Goal: Transaction & Acquisition: Purchase product/service

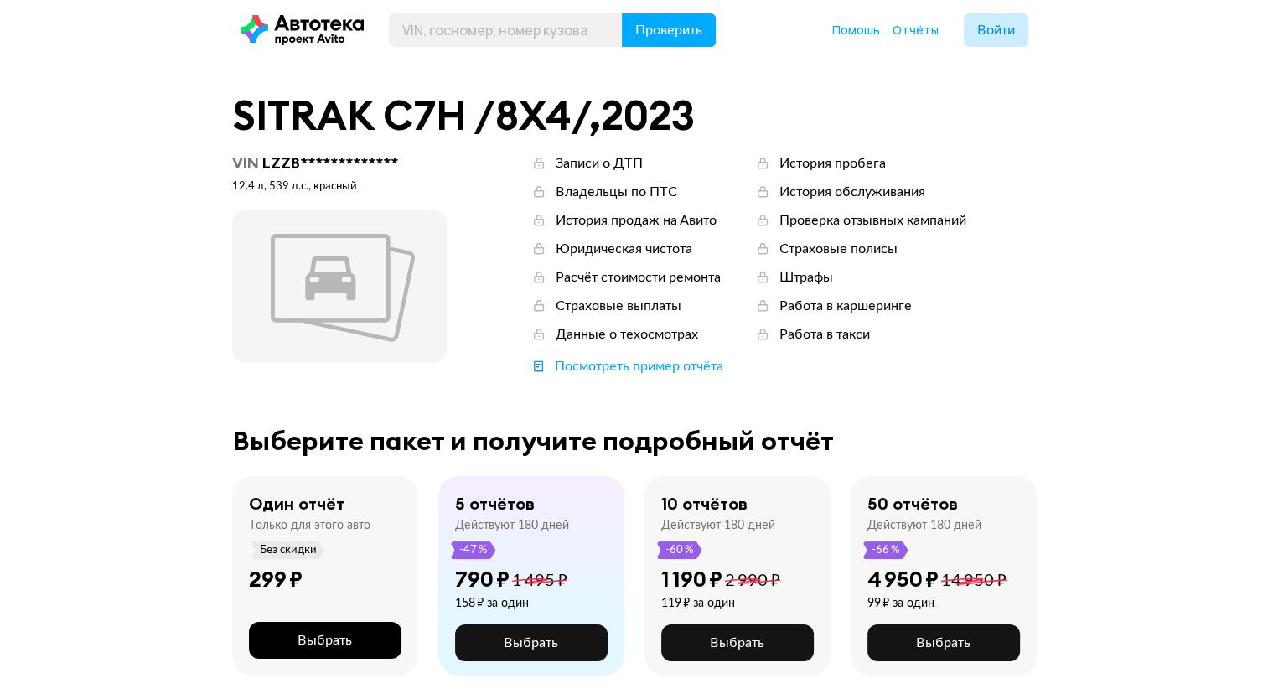
click at [339, 642] on span "Выбрать" at bounding box center [325, 640] width 54 height 13
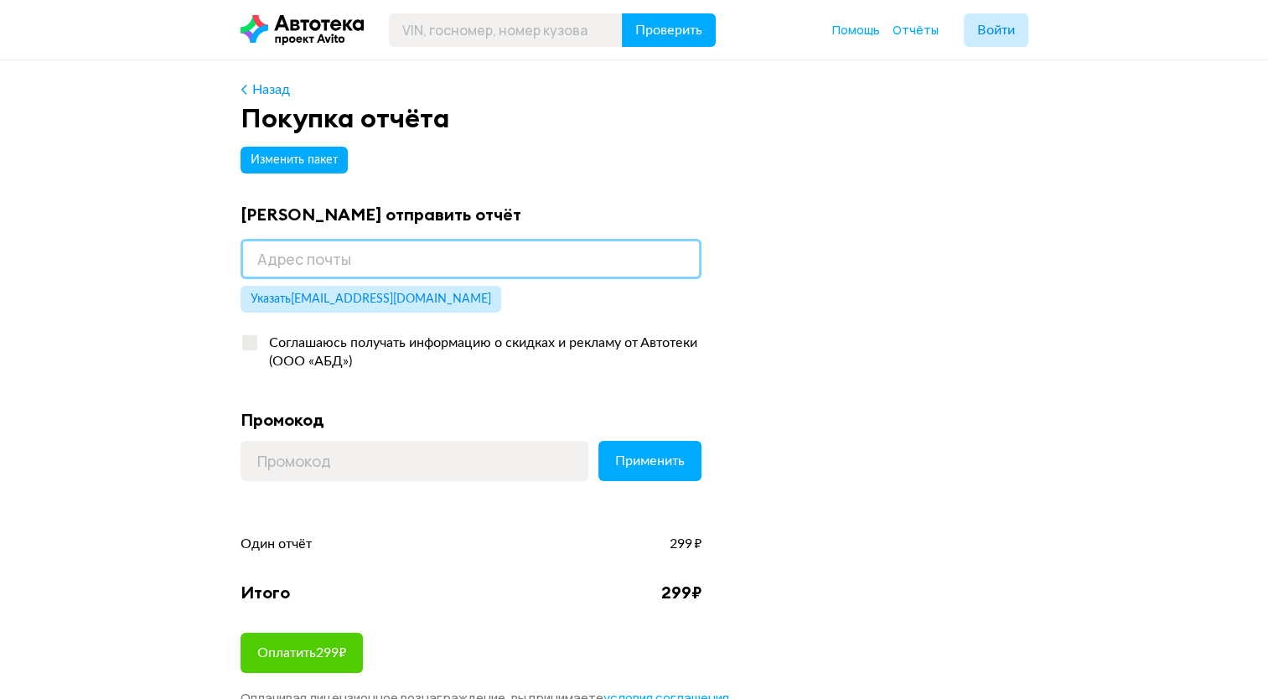
click at [601, 267] on input "email" at bounding box center [471, 259] width 461 height 40
type input "mukhametshin1991@gmail.com"
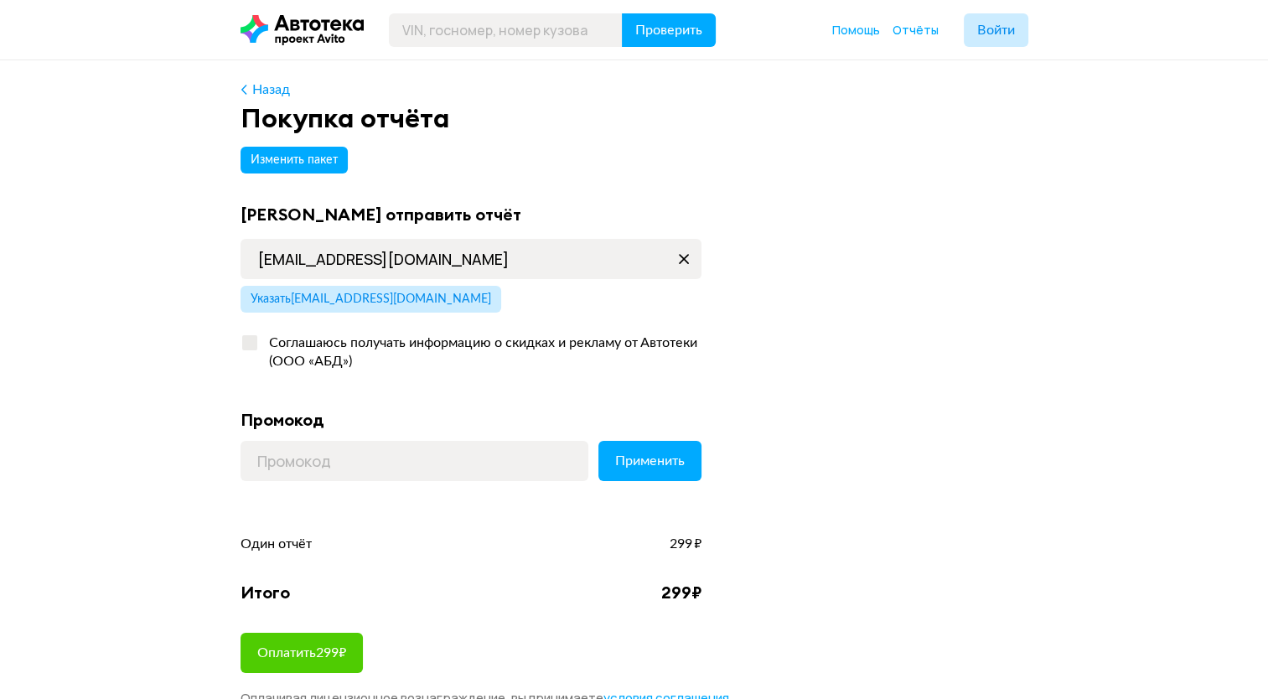
click at [188, 560] on div "Назад Покупка отчёта Изменить пакет Куда отправить отчёт mukhametshin1991@gmail…" at bounding box center [634, 416] width 1268 height 713
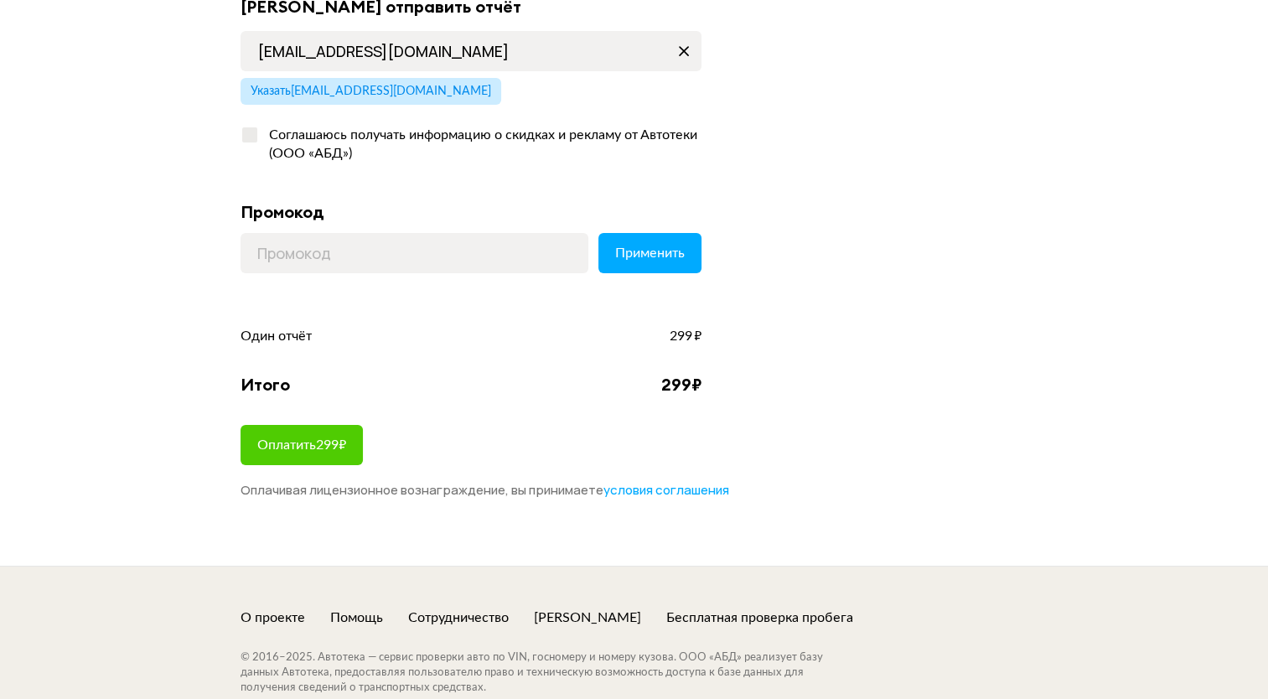
scroll to position [268, 0]
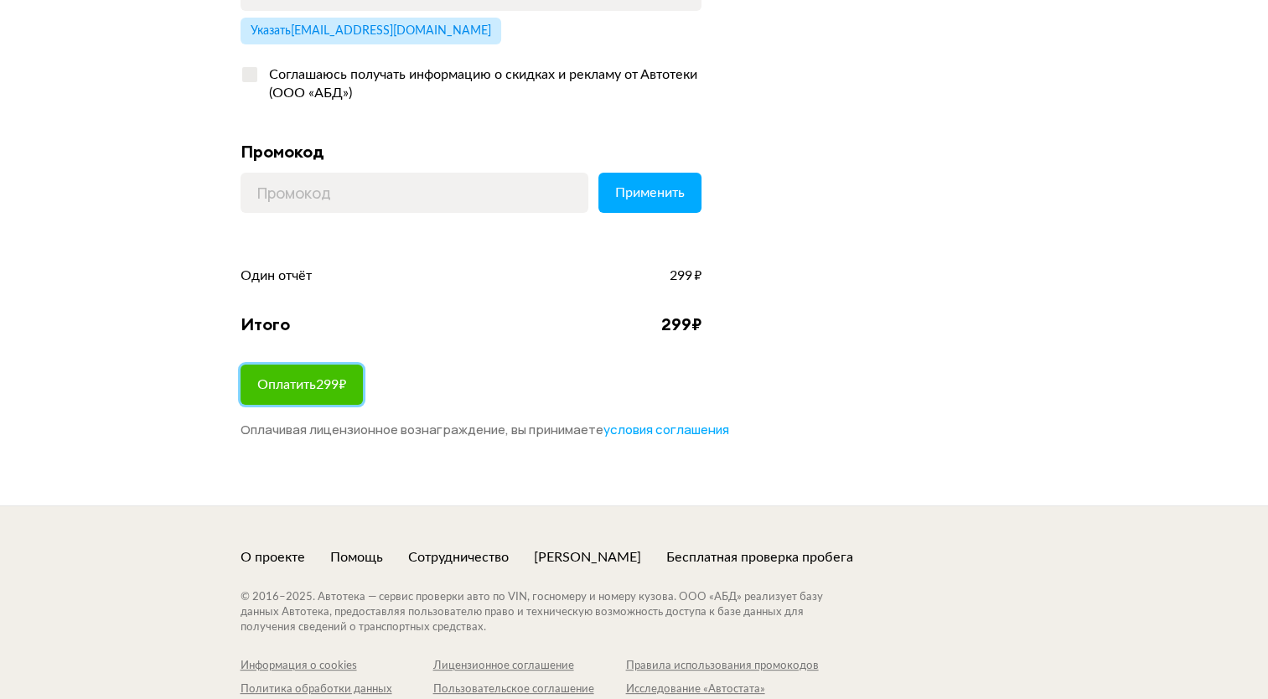
click at [309, 374] on button "Оплатить 299 ₽" at bounding box center [302, 385] width 122 height 40
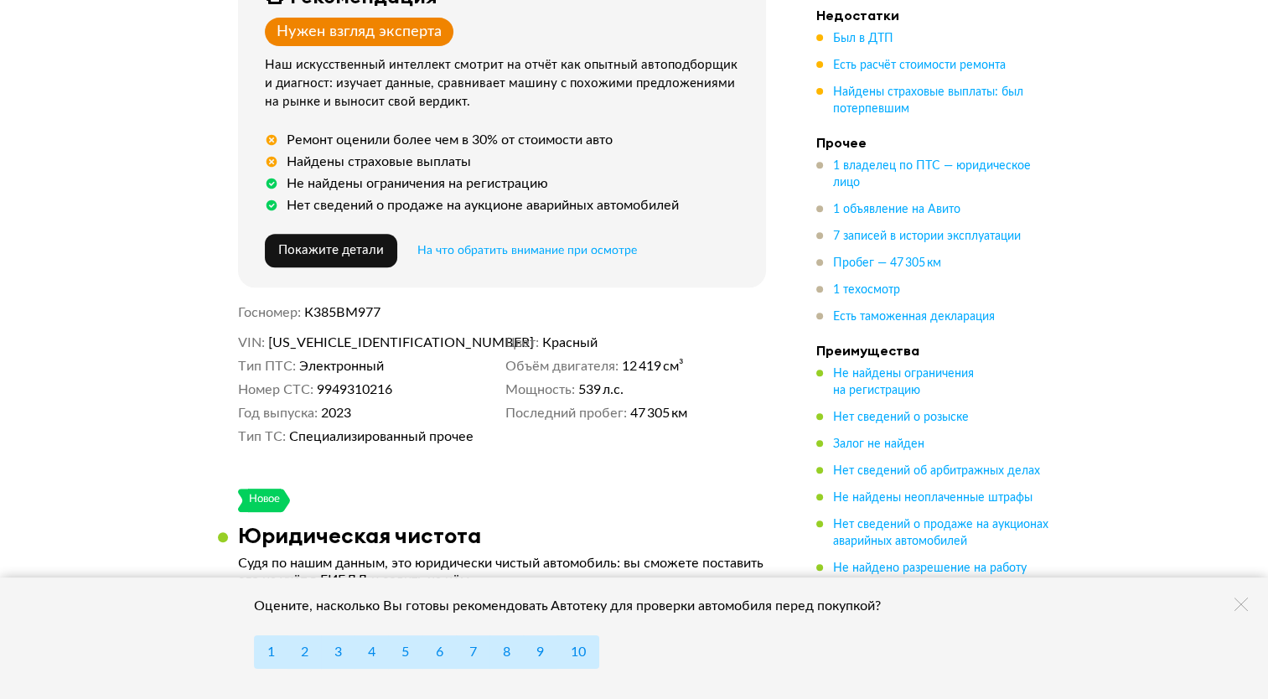
scroll to position [671, 0]
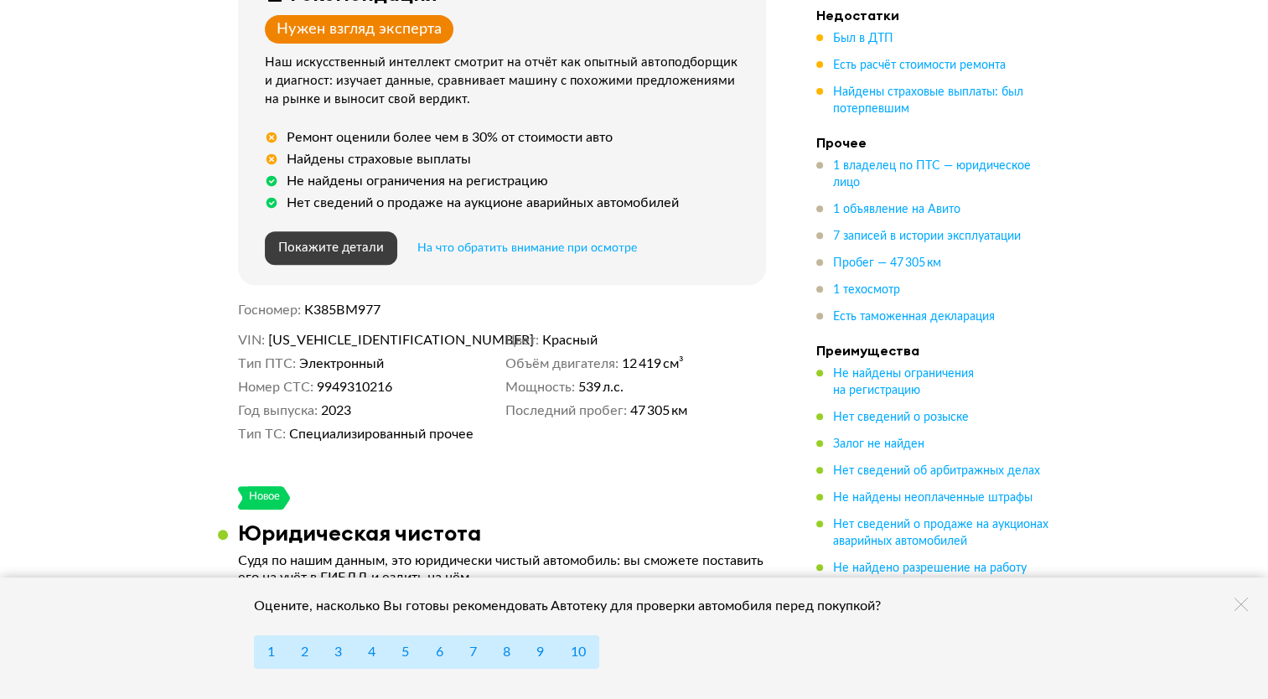
click at [329, 231] on button "Покажите детали" at bounding box center [331, 248] width 132 height 34
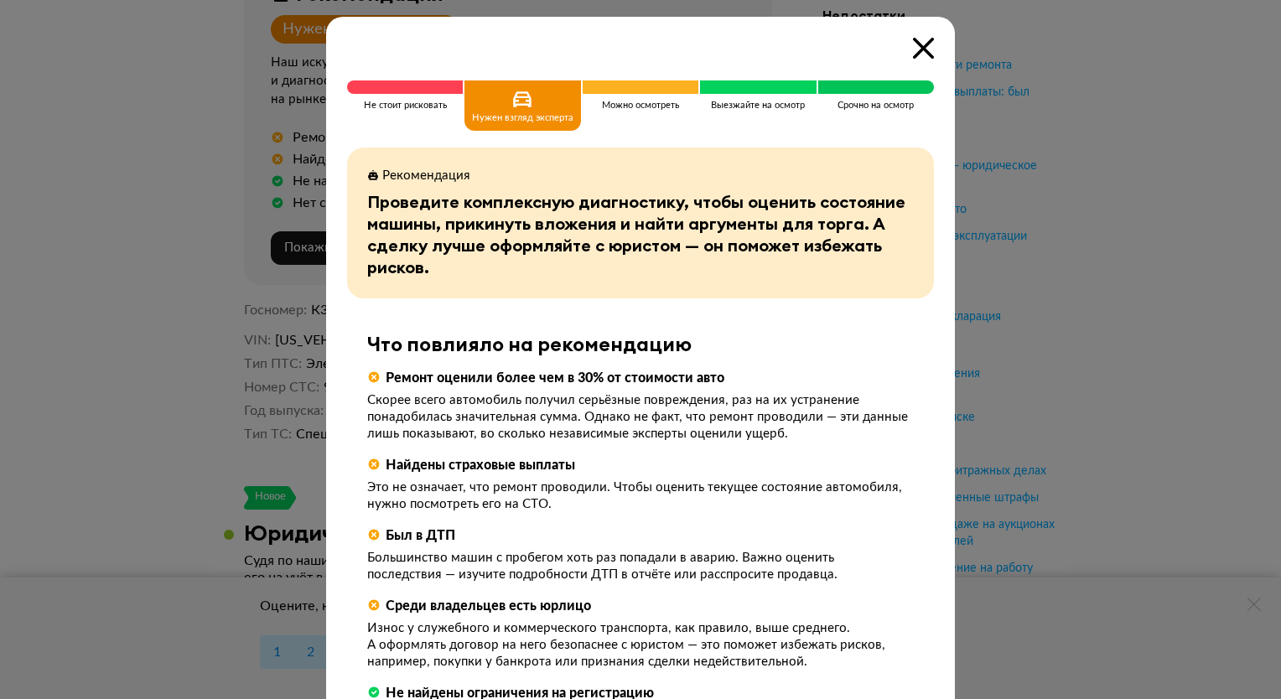
click at [914, 55] on icon at bounding box center [923, 48] width 21 height 21
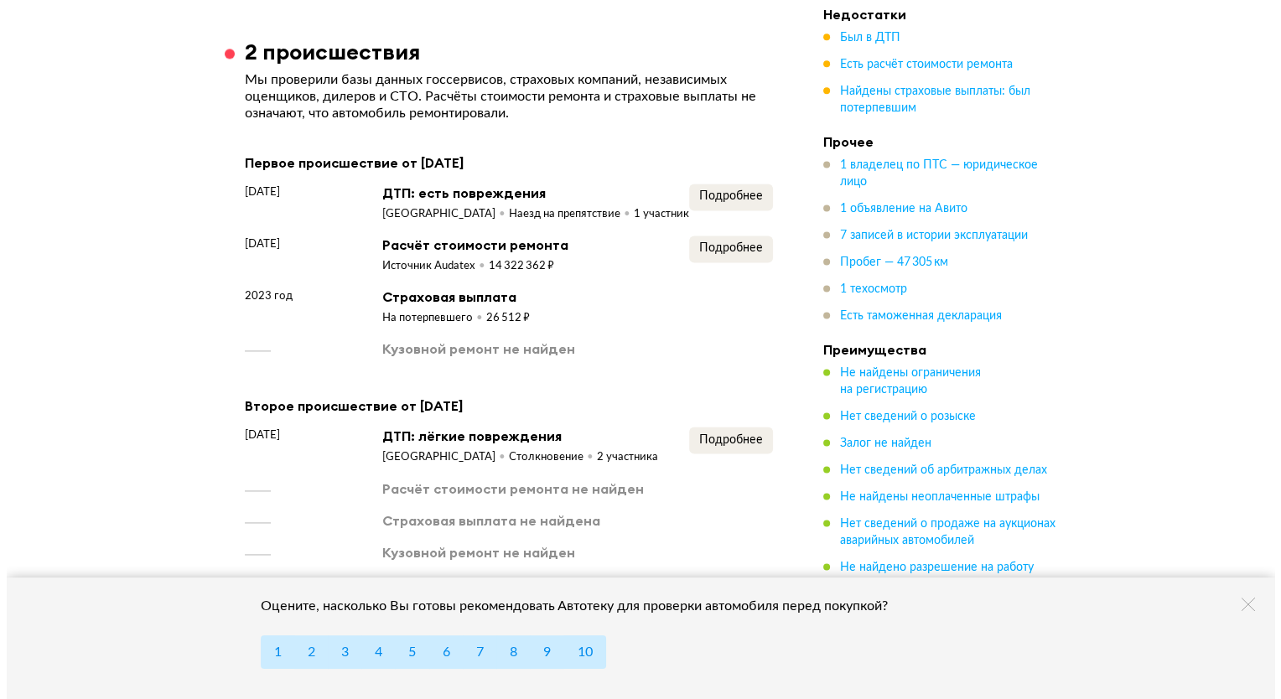
scroll to position [2280, 0]
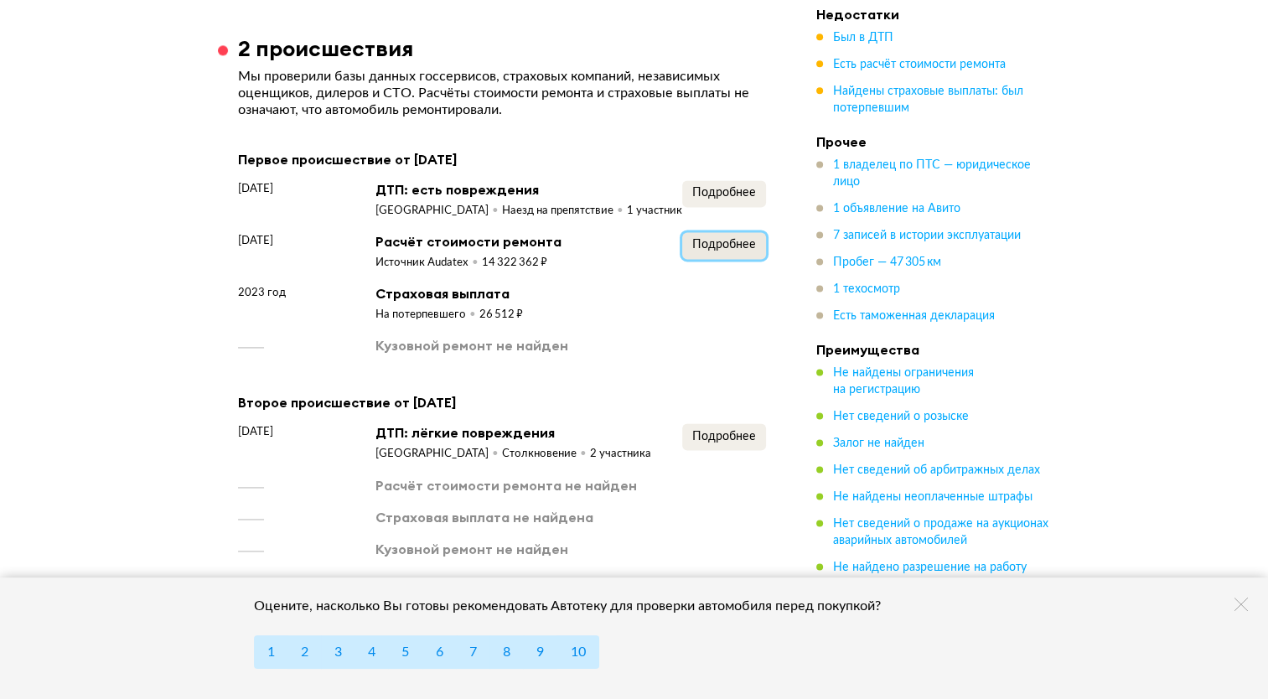
click at [704, 246] on button "Подробнее" at bounding box center [724, 245] width 84 height 27
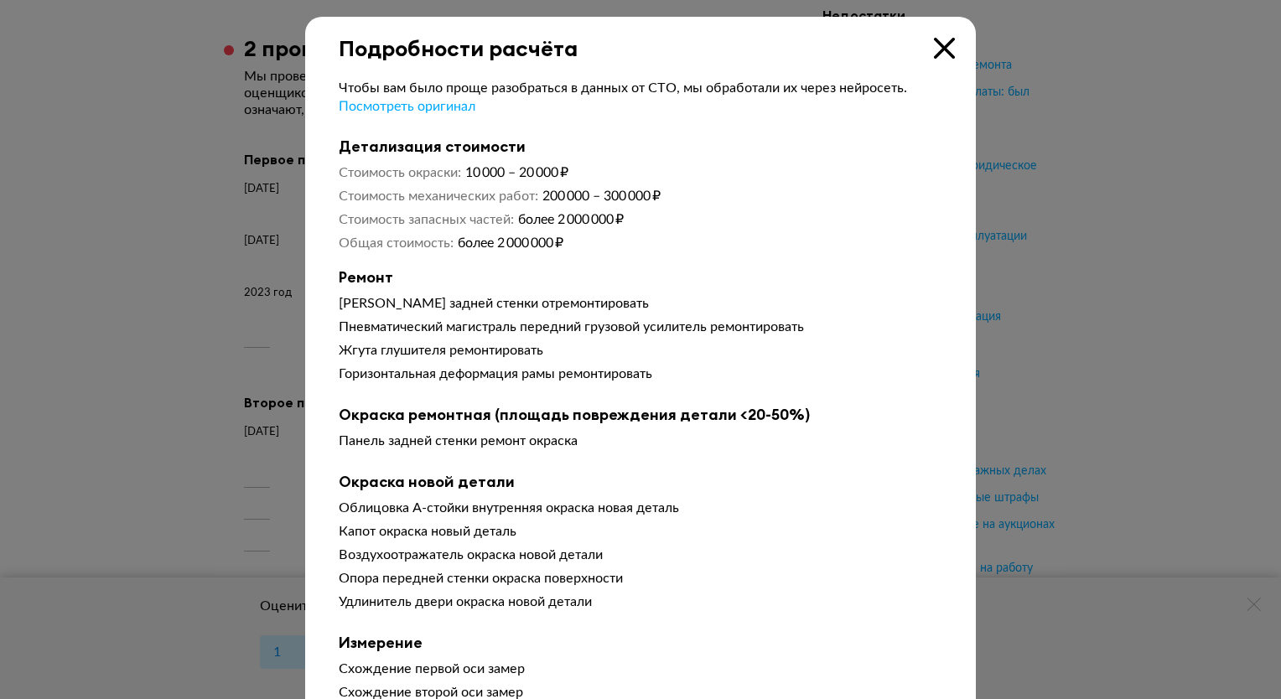
click at [795, 294] on div "Ремонт Панель задней стенки отремонтировать Пневматический магистраль передний …" at bounding box center [640, 328] width 603 height 121
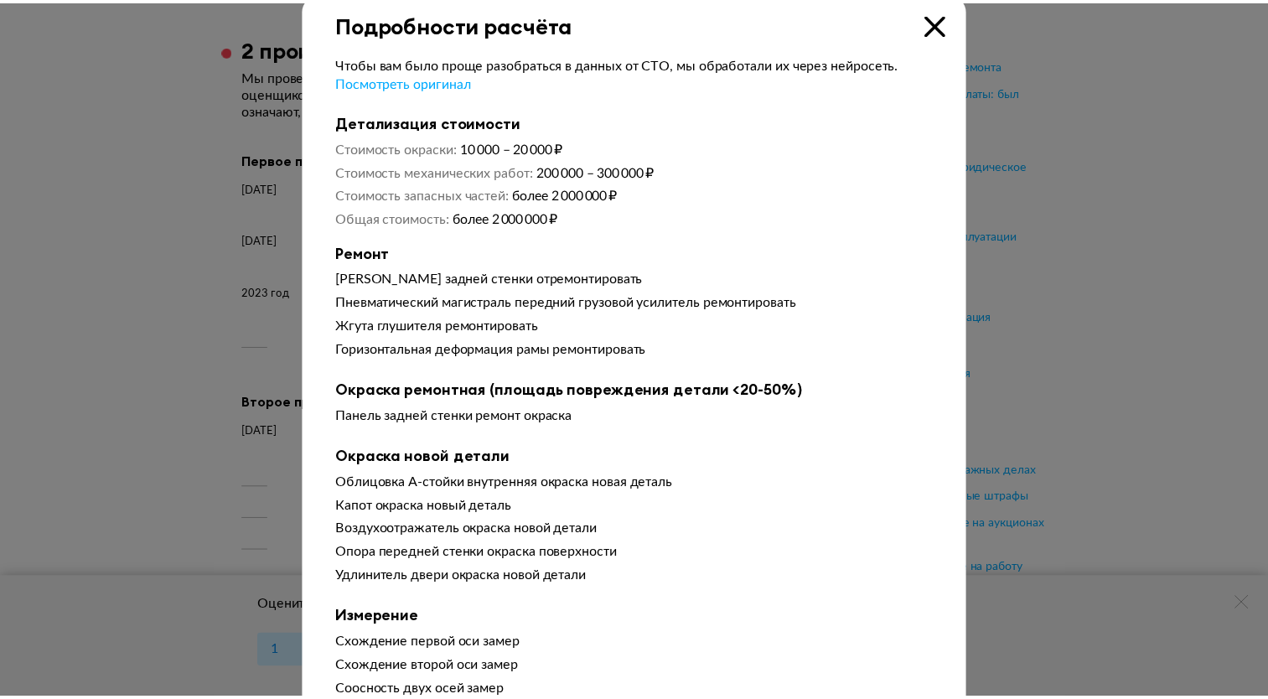
scroll to position [0, 0]
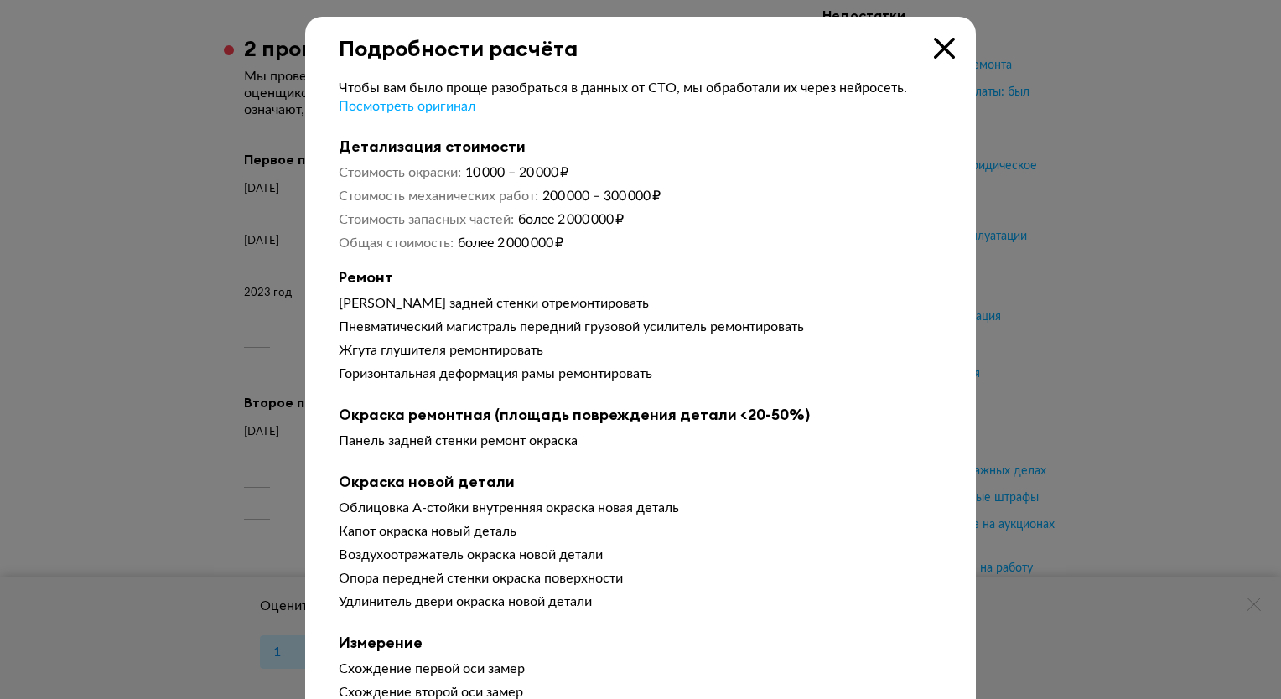
click at [934, 50] on icon at bounding box center [944, 48] width 21 height 21
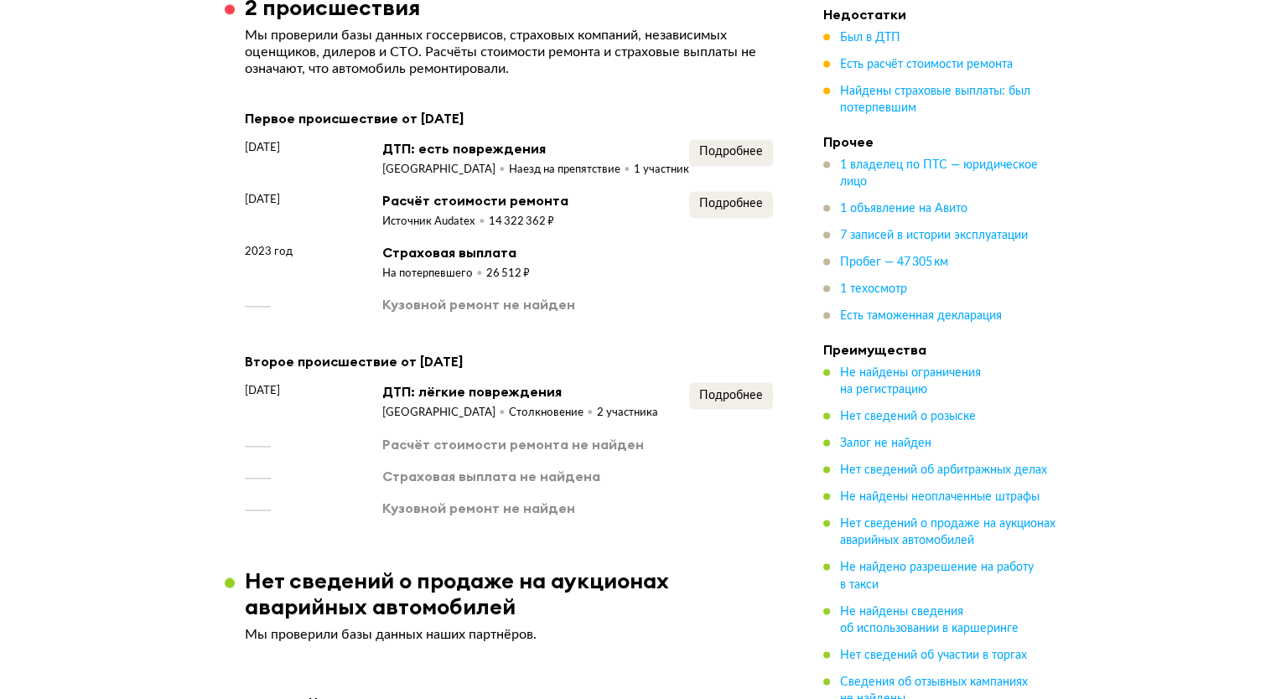
scroll to position [2250, 0]
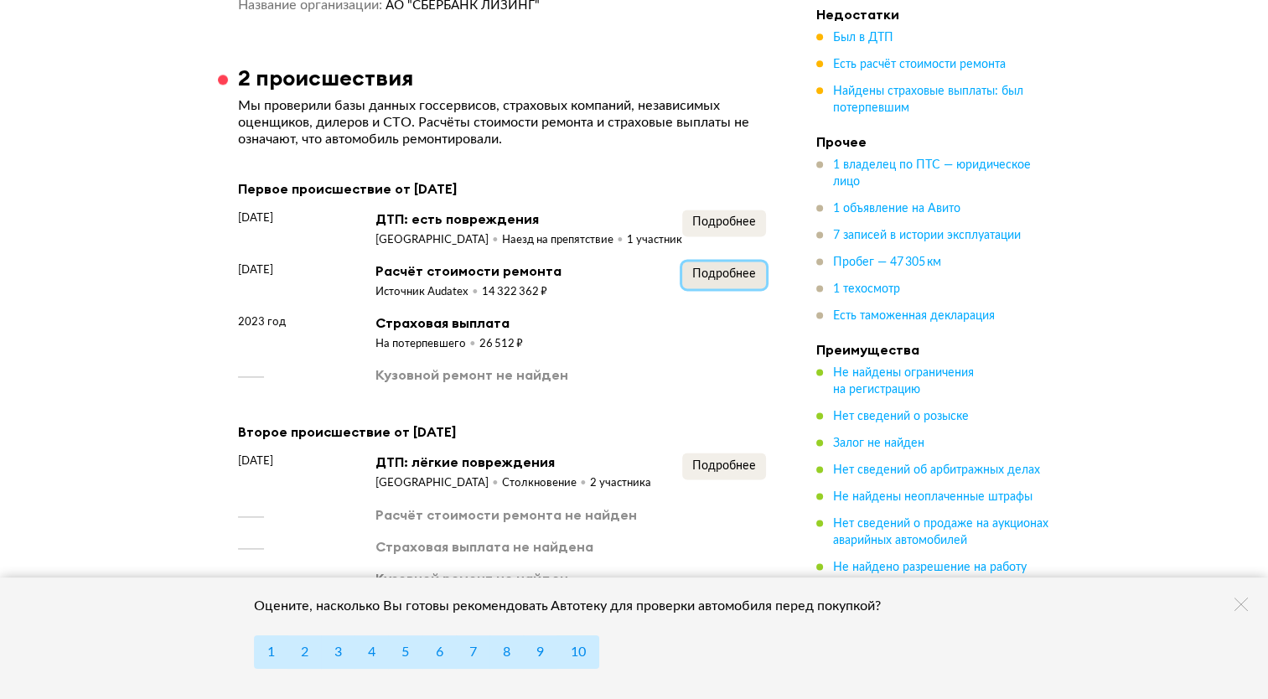
click at [721, 270] on span "Подробнее" at bounding box center [724, 274] width 64 height 12
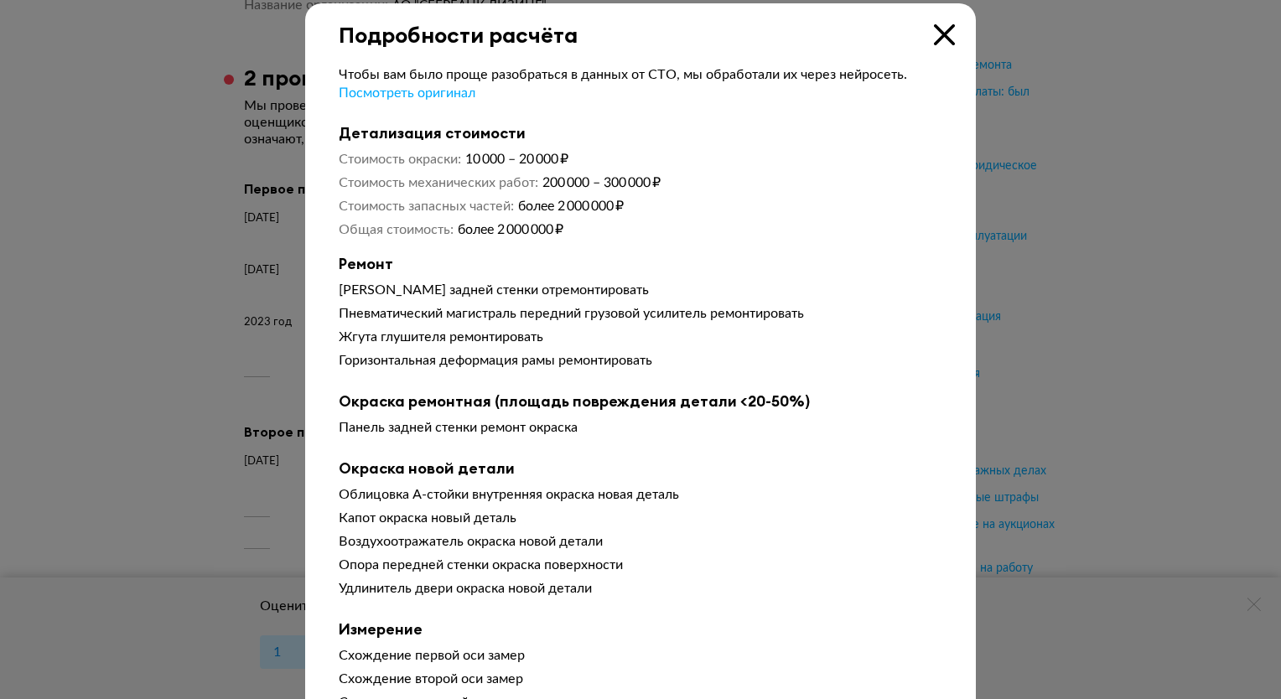
scroll to position [0, 0]
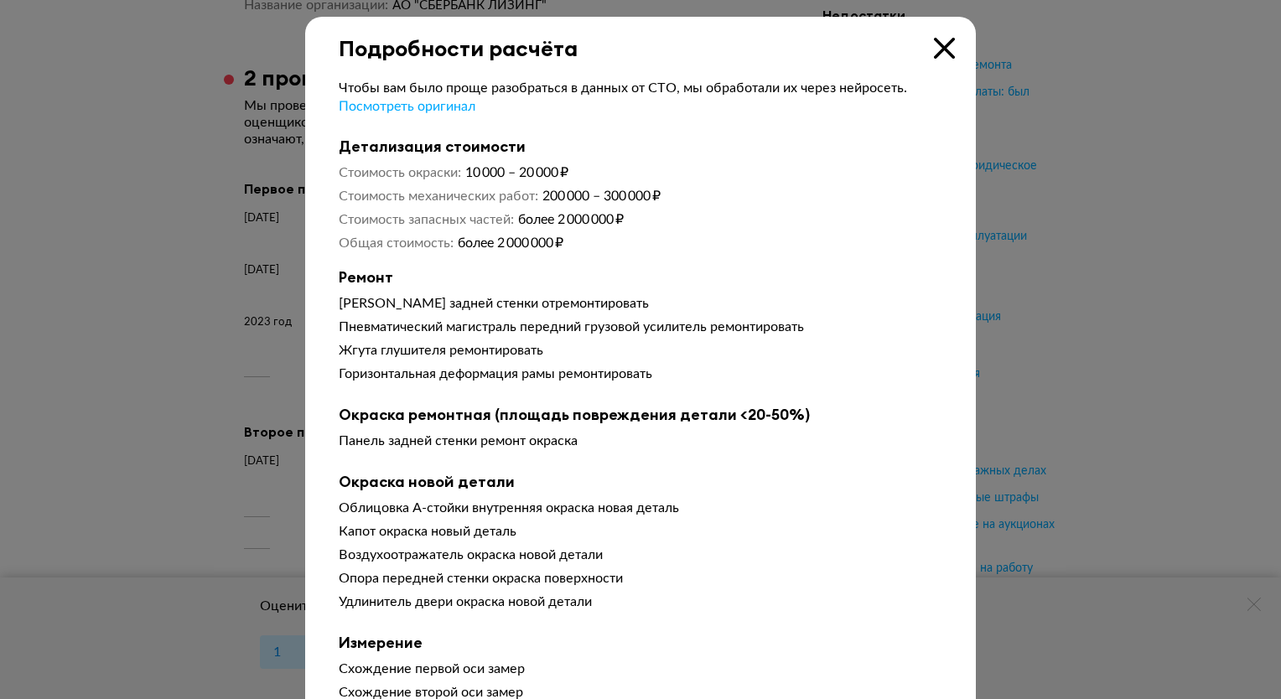
click at [935, 47] on icon at bounding box center [944, 48] width 21 height 21
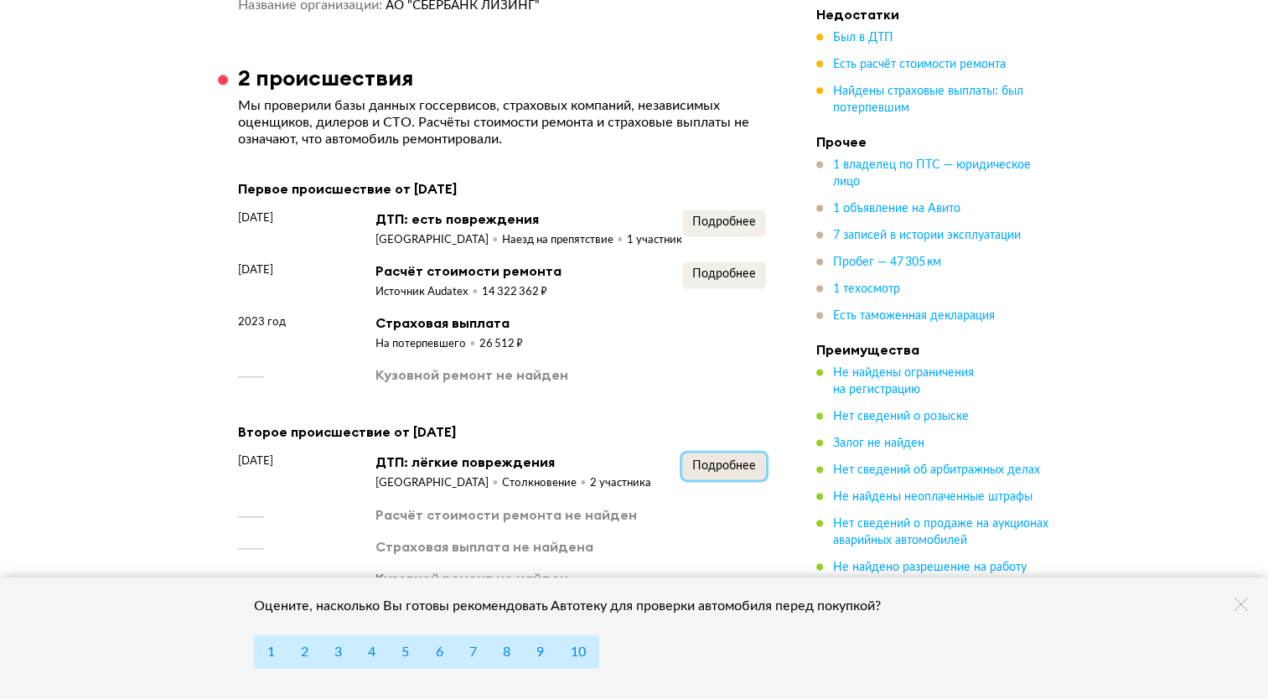
click at [710, 461] on span "Подробнее" at bounding box center [724, 466] width 64 height 12
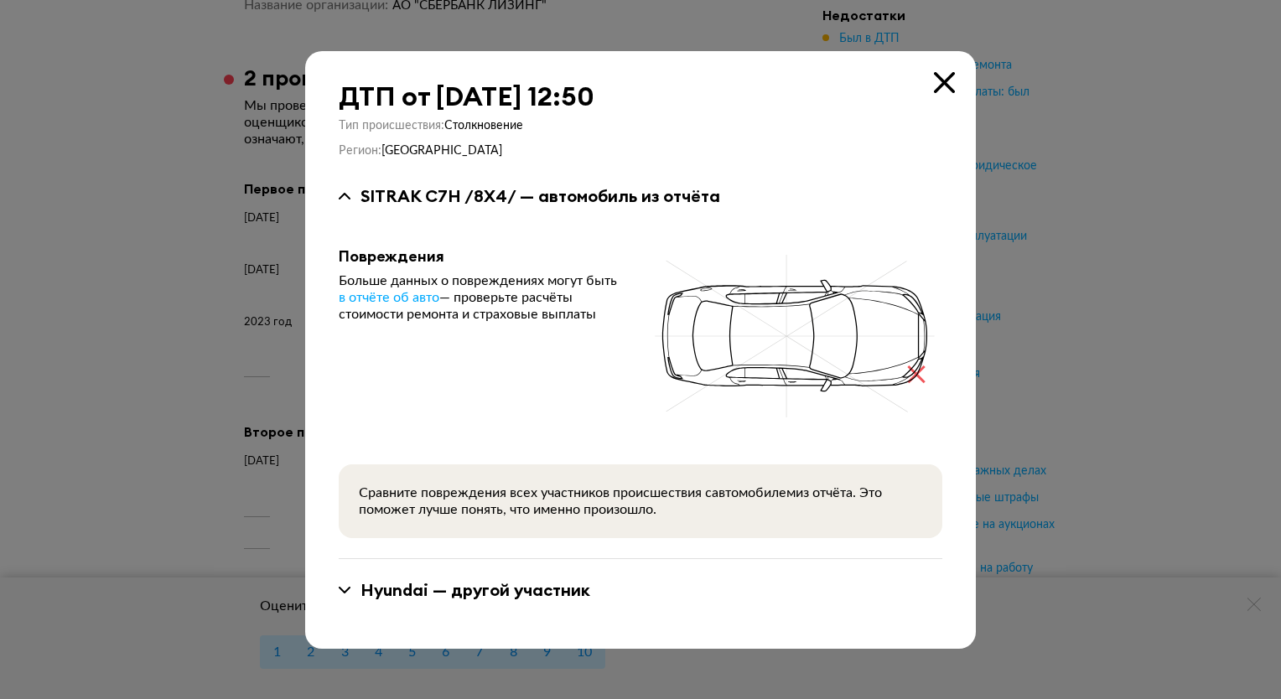
click at [945, 94] on div "ДТП от 12 декабря 2024 года в 12:50 Тип происшествия : Столкновение Регион : Мо…" at bounding box center [640, 350] width 671 height 598
click at [345, 590] on icon at bounding box center [345, 590] width 12 height 7
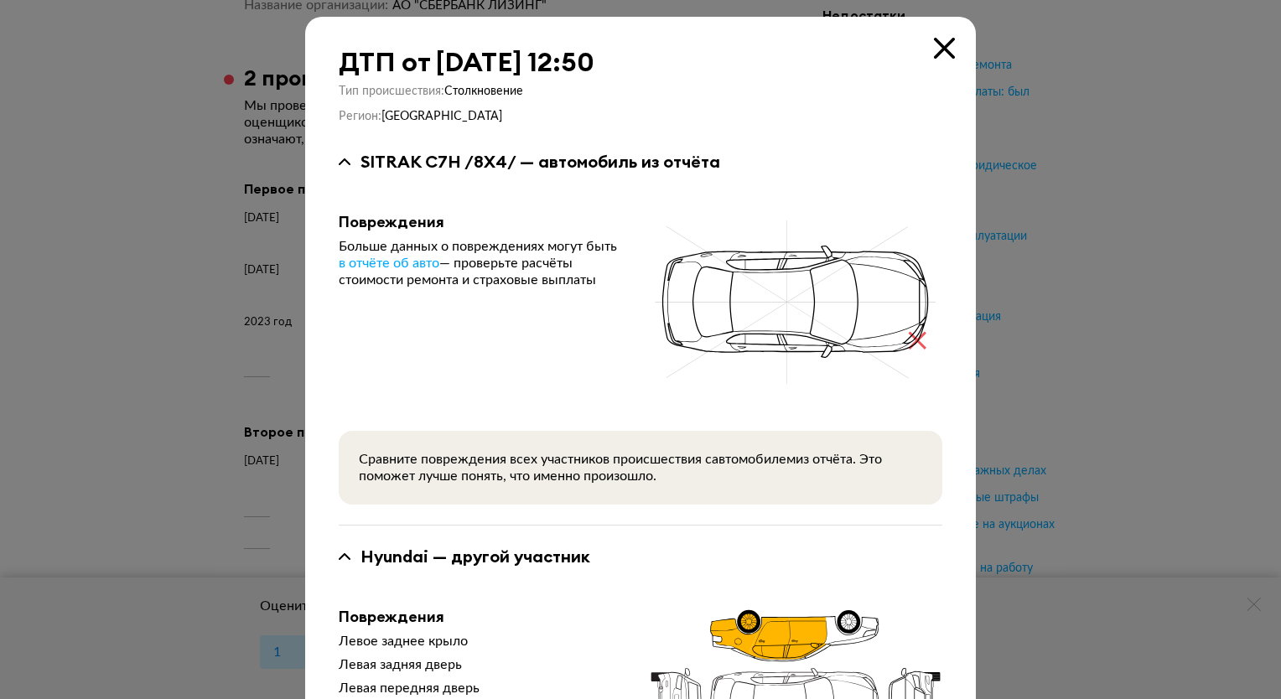
click at [937, 42] on icon at bounding box center [944, 48] width 21 height 21
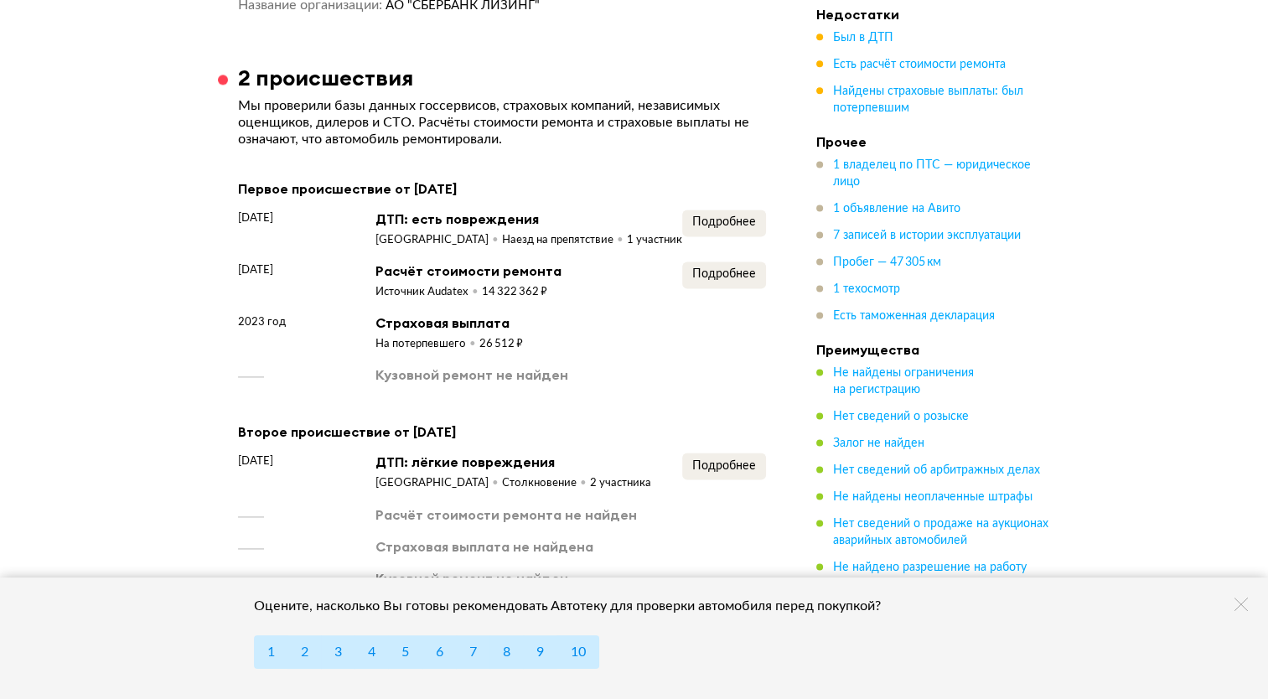
click at [727, 249] on div "6 сентября 2023 года ДТП: есть повреждения Москва Наезд на препятствие 1 участн…" at bounding box center [502, 297] width 528 height 175
click at [730, 268] on span "Подробнее" at bounding box center [724, 274] width 64 height 12
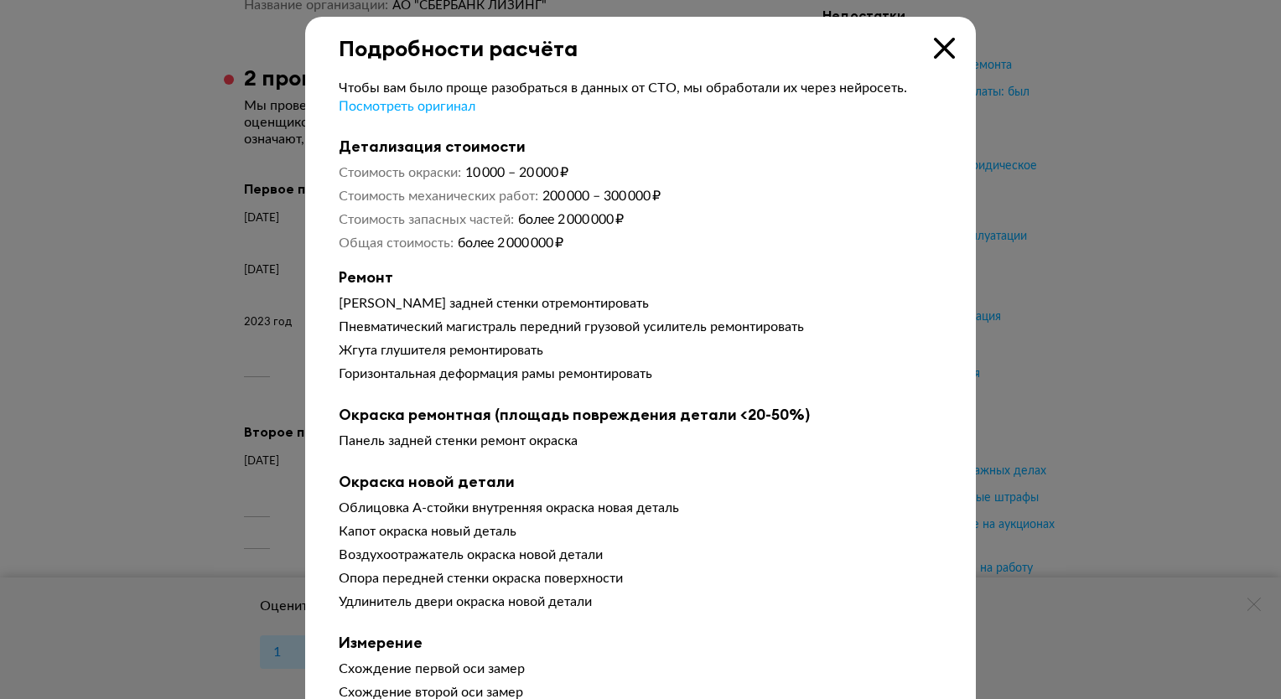
click at [942, 57] on icon at bounding box center [944, 48] width 21 height 21
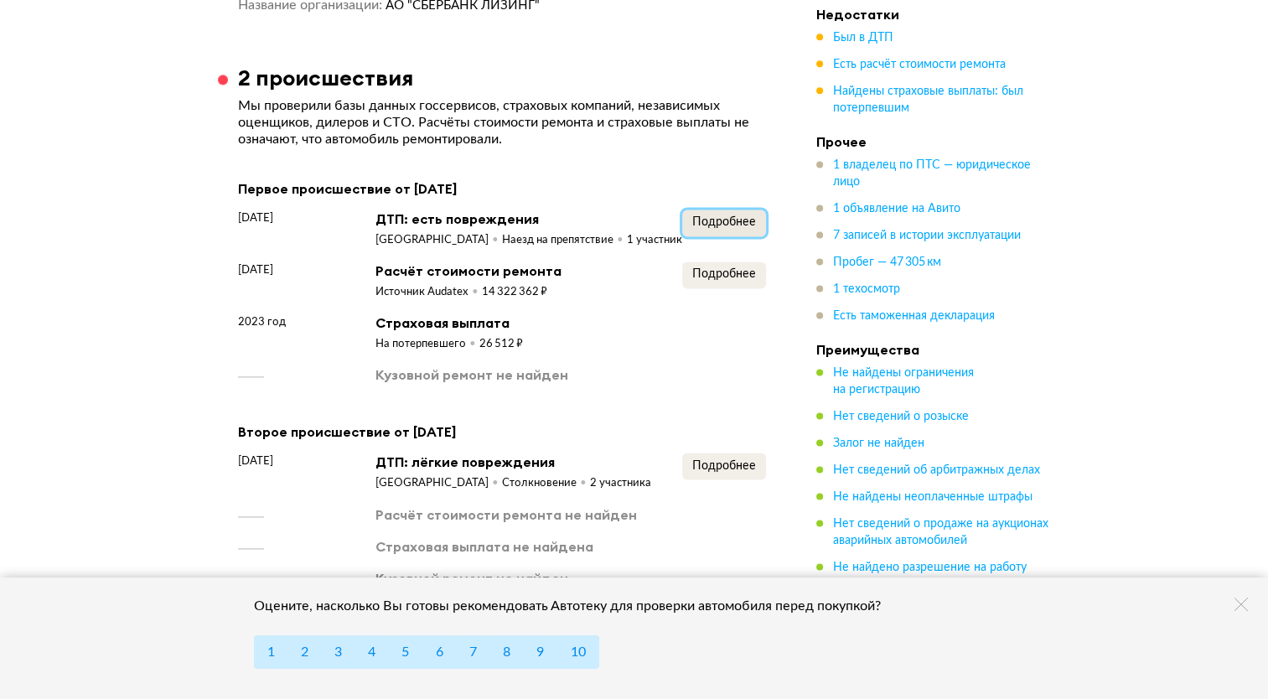
click at [744, 210] on button "Подробнее" at bounding box center [724, 223] width 84 height 27
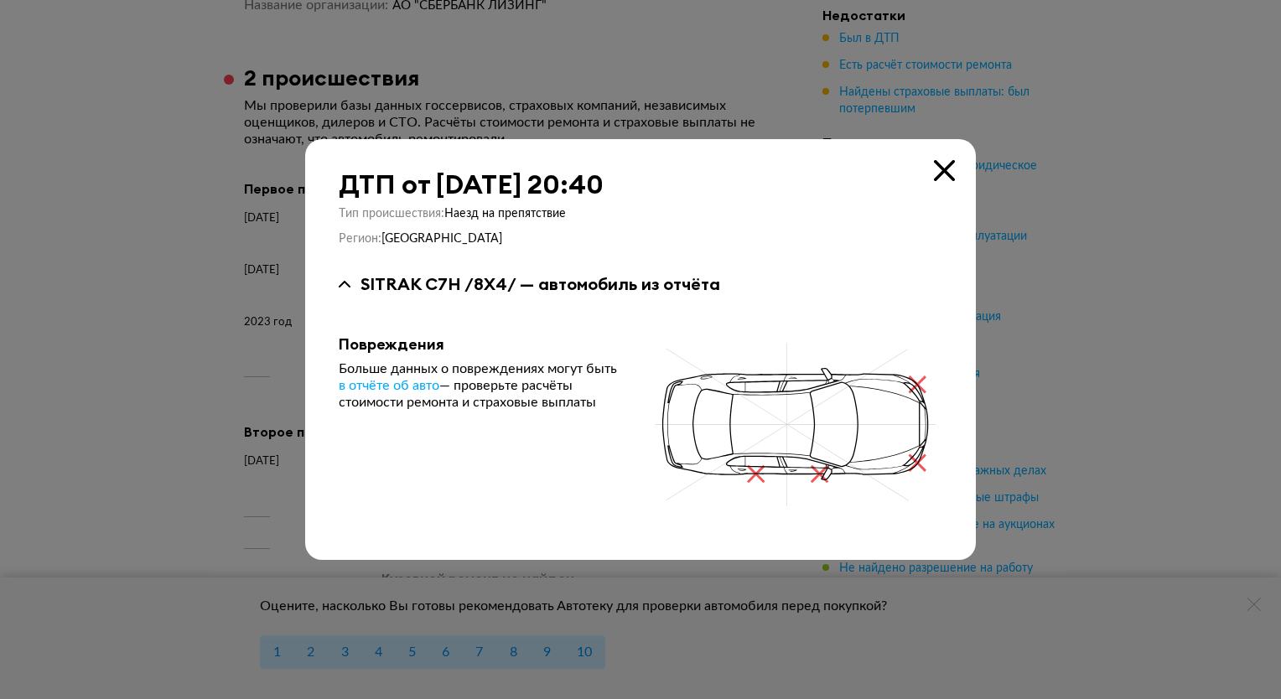
click at [942, 166] on icon at bounding box center [944, 170] width 21 height 21
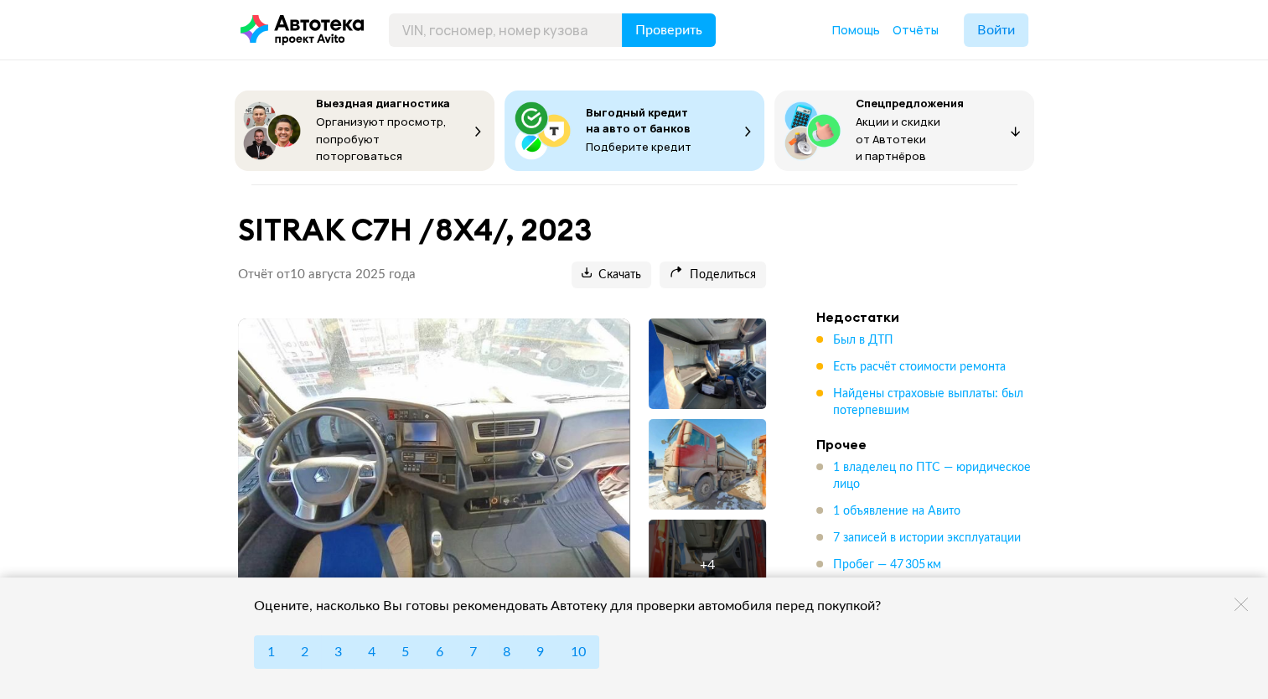
click at [709, 557] on div "+ 4" at bounding box center [707, 565] width 15 height 17
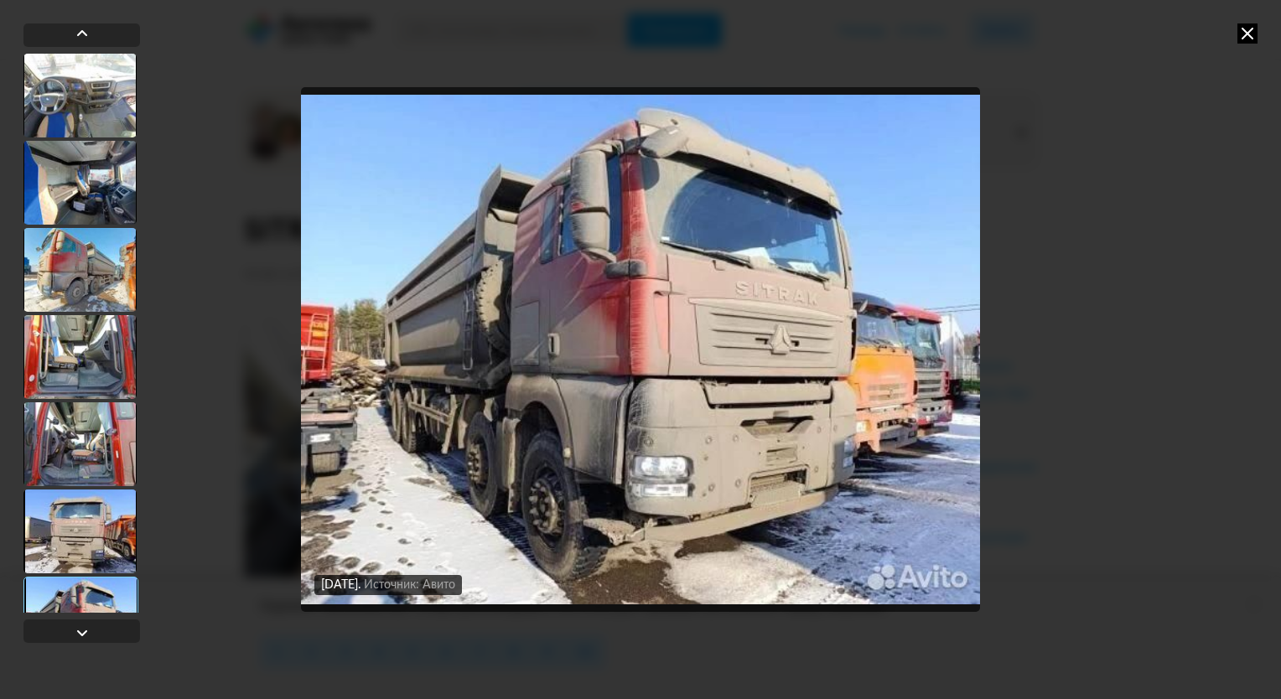
click at [687, 297] on img "Go to Slide 7" at bounding box center [640, 349] width 679 height 525
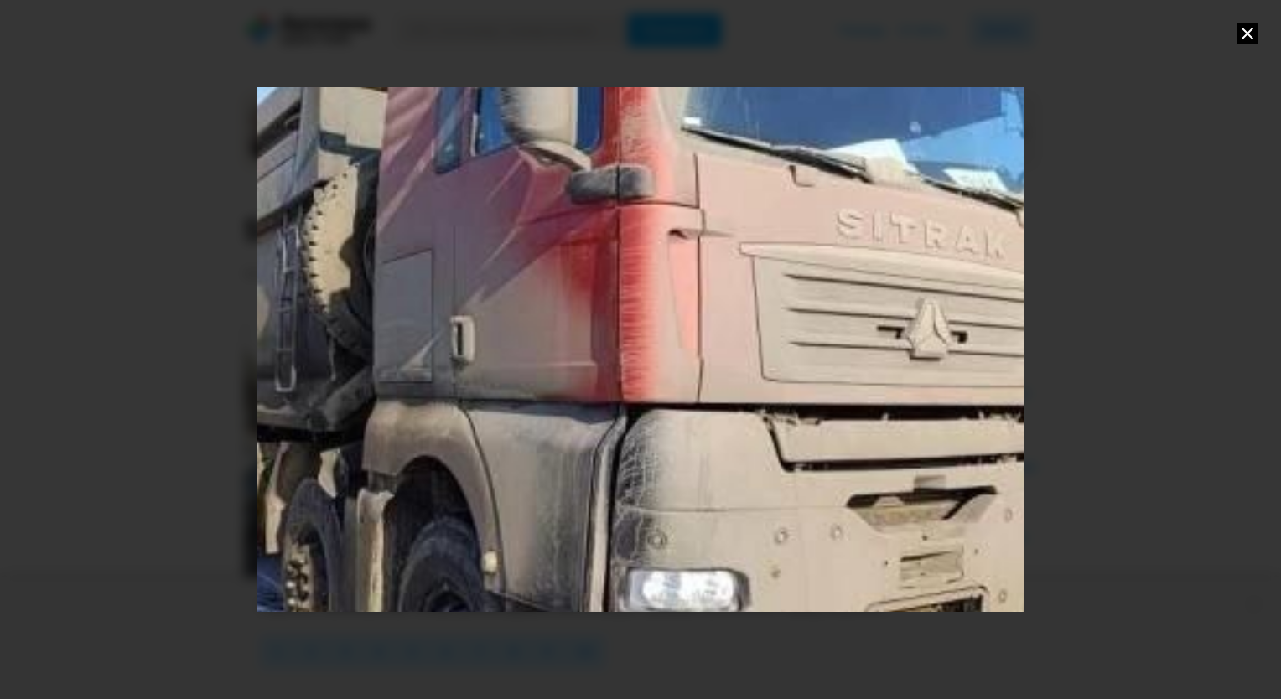
drag, startPoint x: 662, startPoint y: 431, endPoint x: 664, endPoint y: 468, distance: 36.9
click at [664, 468] on div "Go to Slide 7" at bounding box center [640, 349] width 1537 height 1049
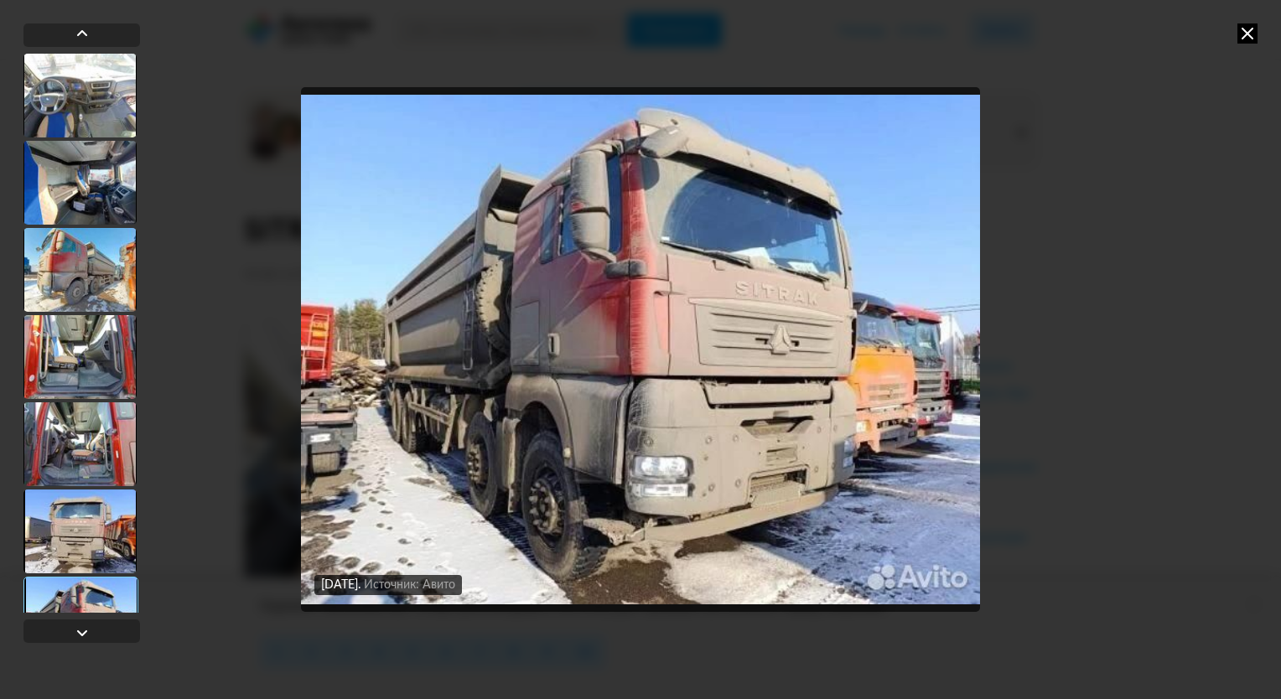
click at [664, 409] on img "Go to Slide 7" at bounding box center [640, 349] width 679 height 525
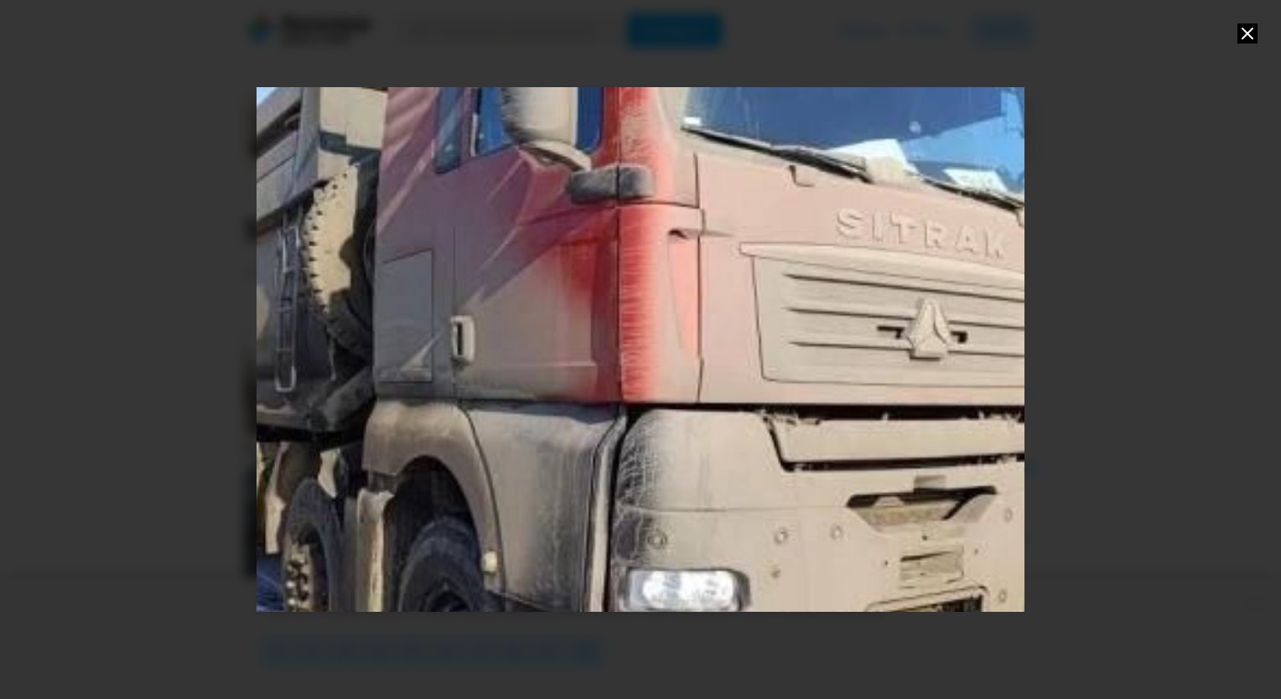
click at [664, 409] on div "Go to Slide 7" at bounding box center [640, 349] width 1537 height 1049
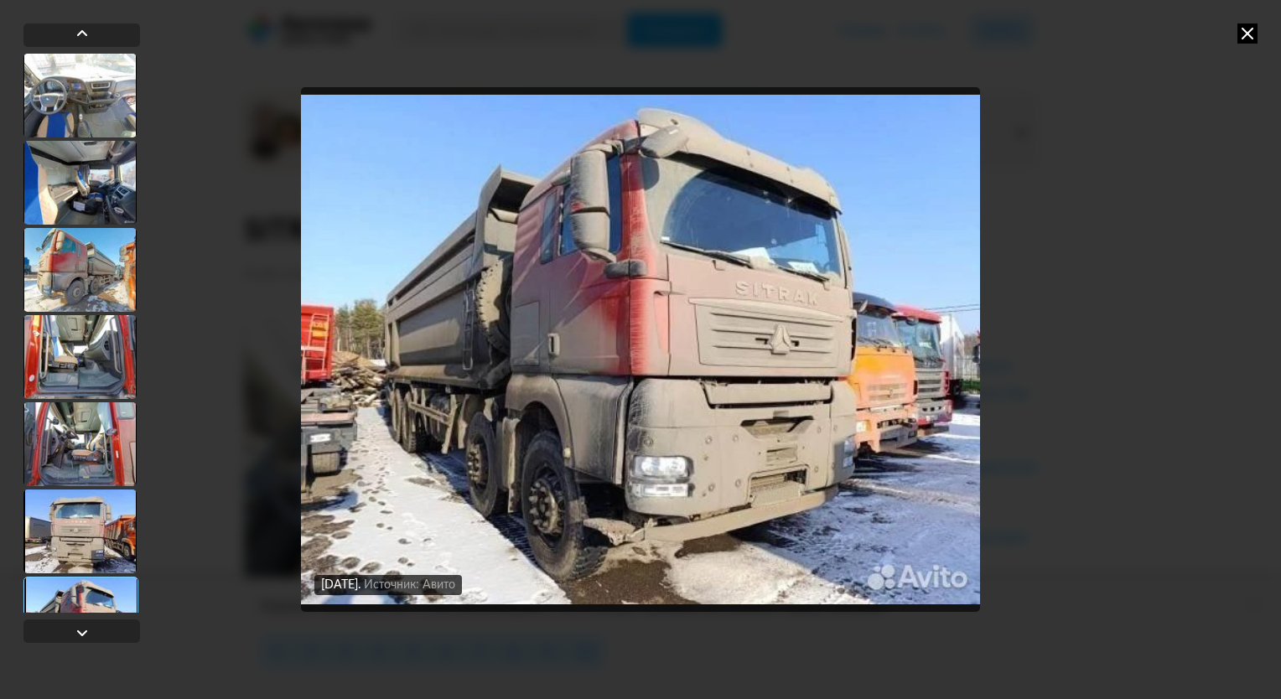
click at [1075, 307] on div "20 июля 2025 года Источник: Авито 20 июля 2025 года Источник: Авито 20 июля 202…" at bounding box center [640, 349] width 1281 height 699
click at [1249, 40] on icon at bounding box center [1247, 33] width 20 height 20
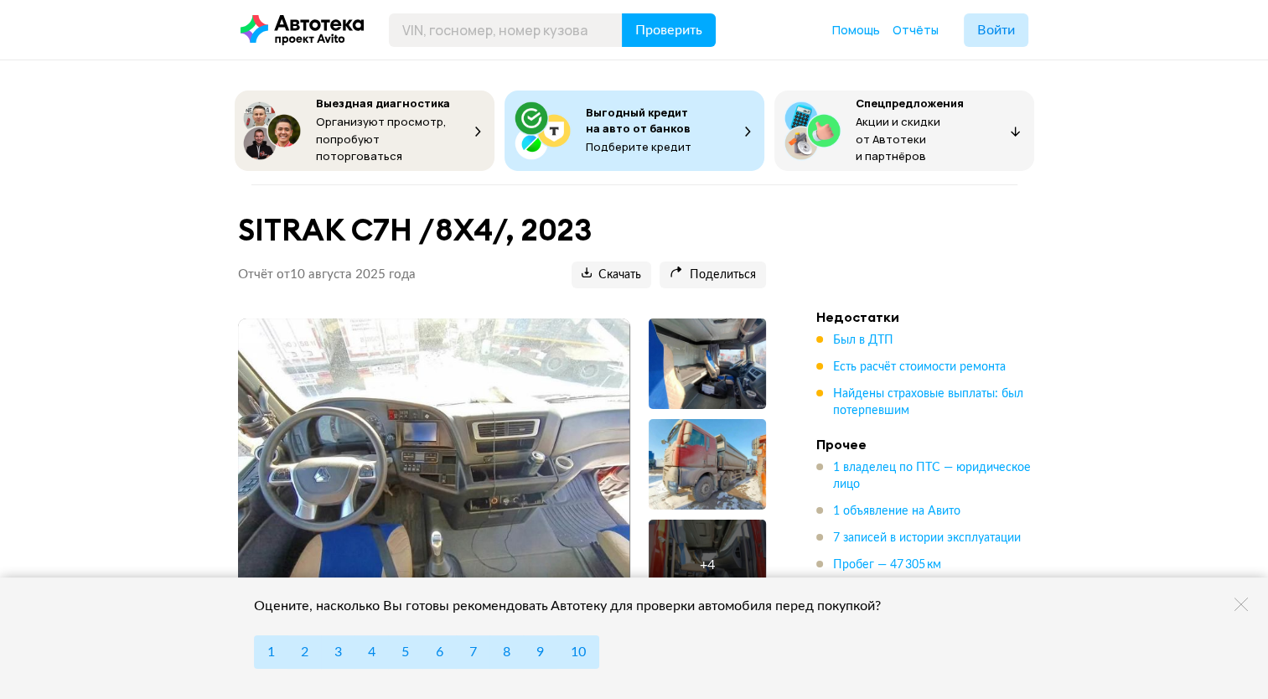
click at [497, 400] on img at bounding box center [433, 464] width 391 height 293
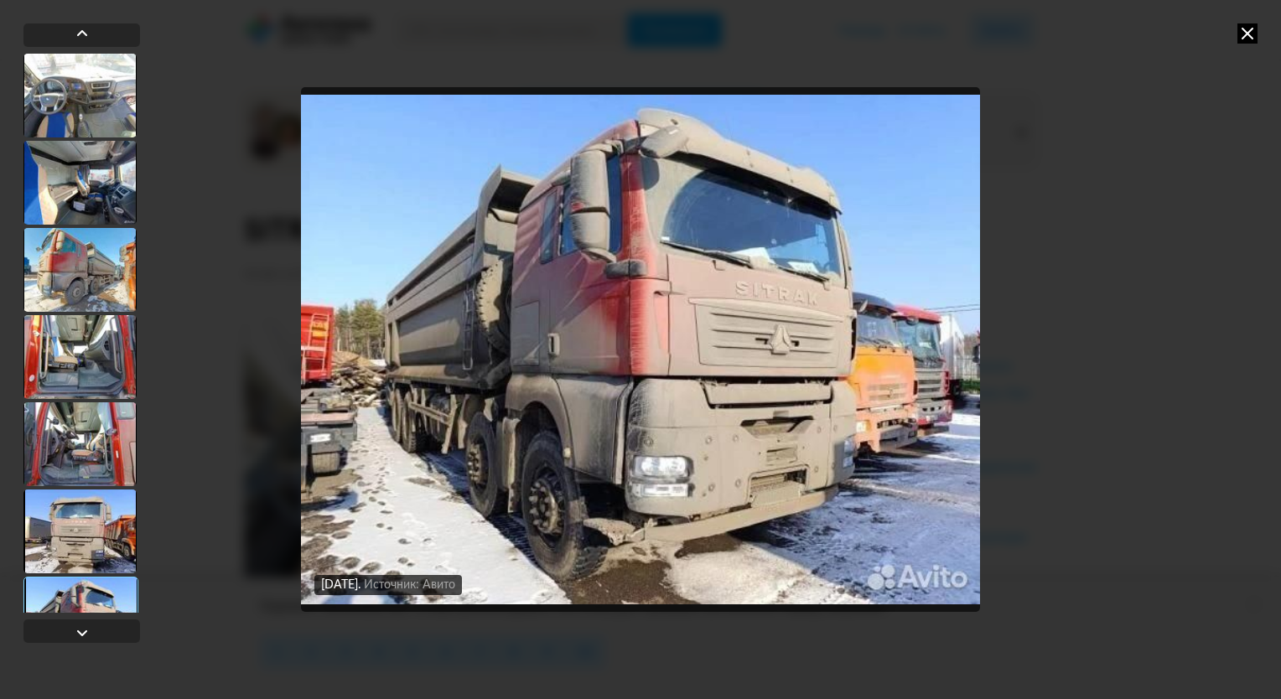
click at [94, 303] on div at bounding box center [79, 270] width 113 height 84
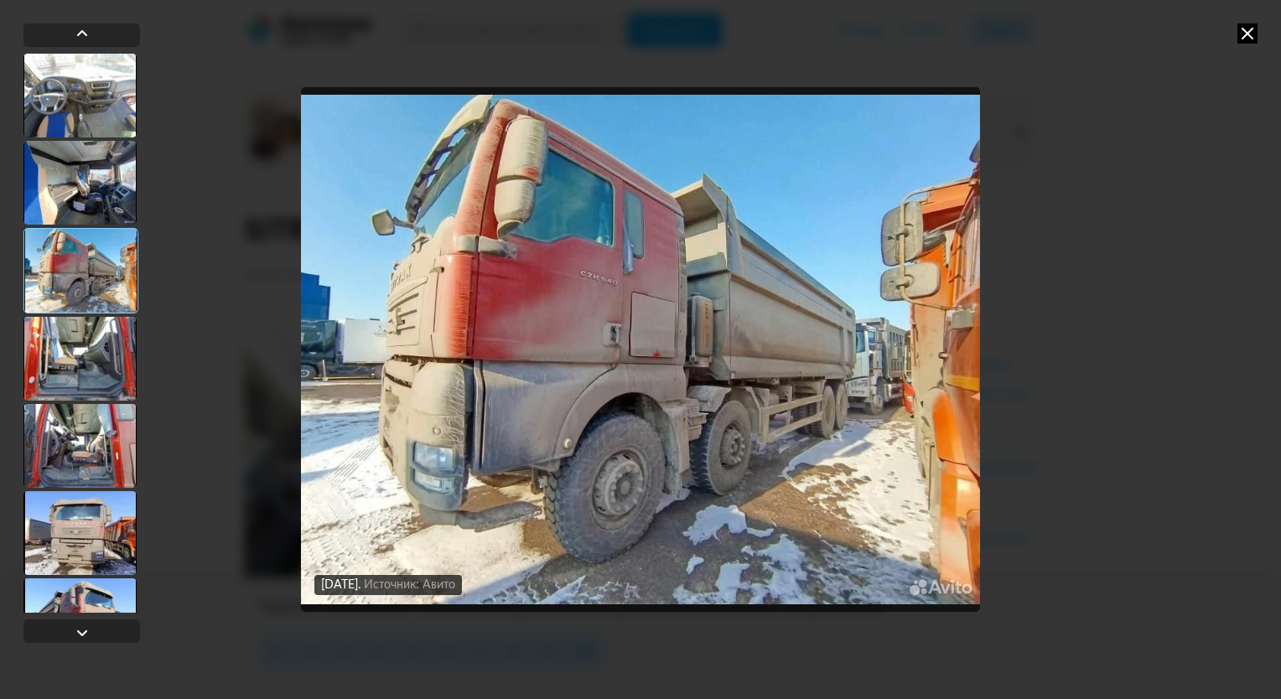
click at [92, 335] on div at bounding box center [79, 359] width 113 height 84
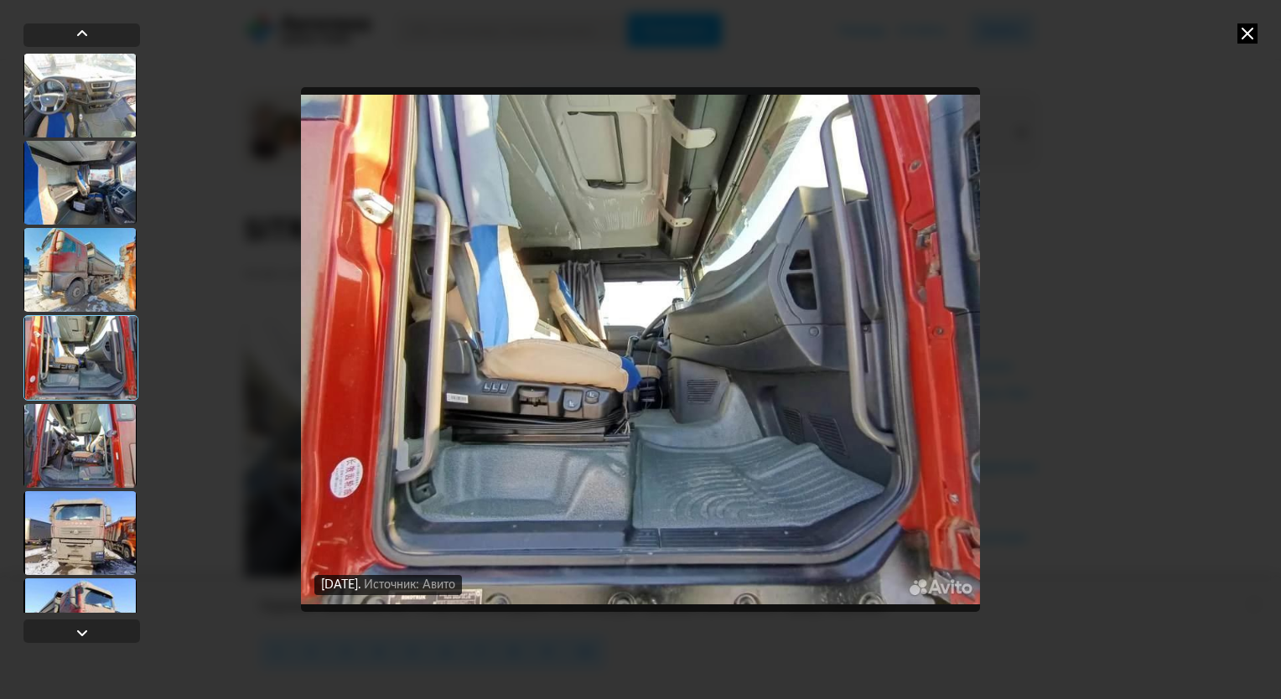
click at [73, 468] on div at bounding box center [79, 446] width 113 height 84
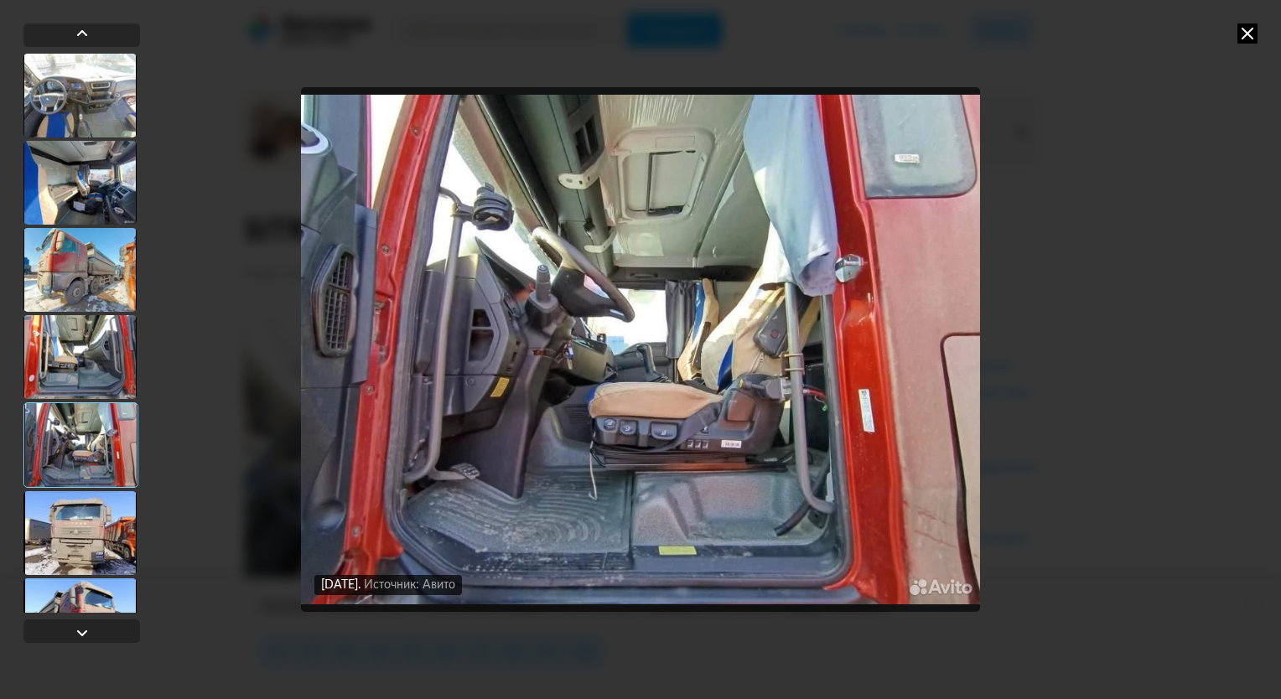
click at [75, 547] on div at bounding box center [79, 533] width 113 height 84
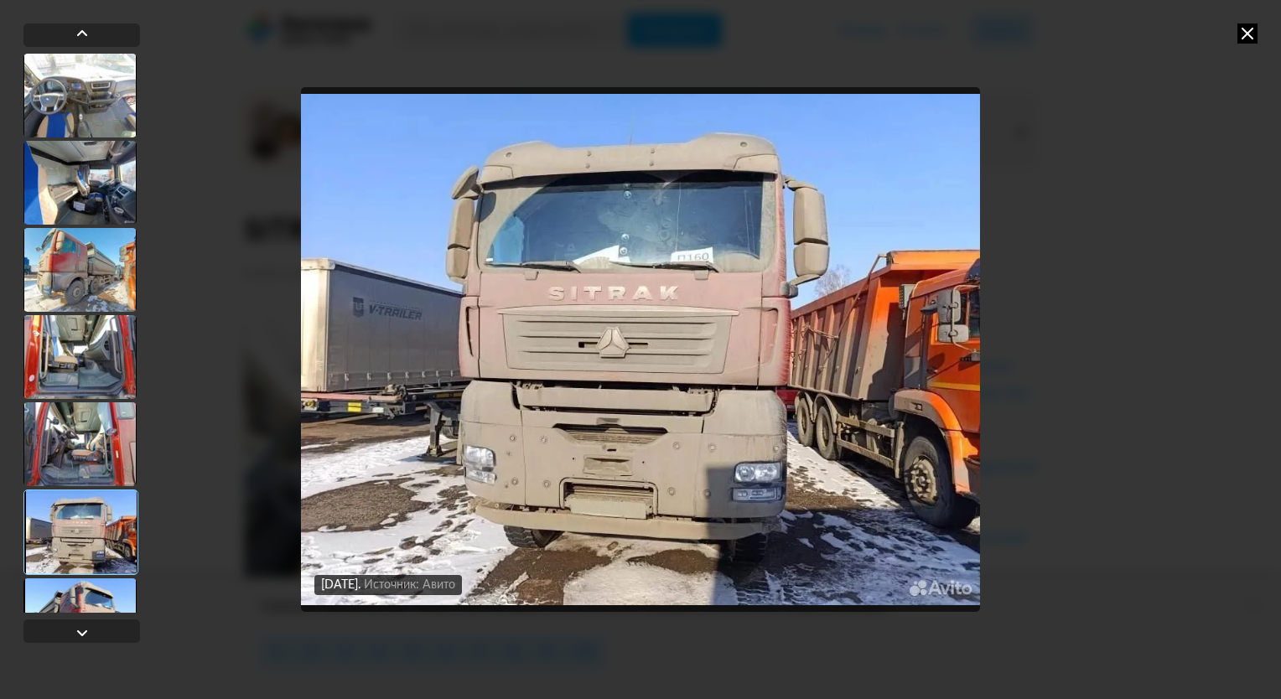
click at [82, 599] on div at bounding box center [79, 620] width 113 height 84
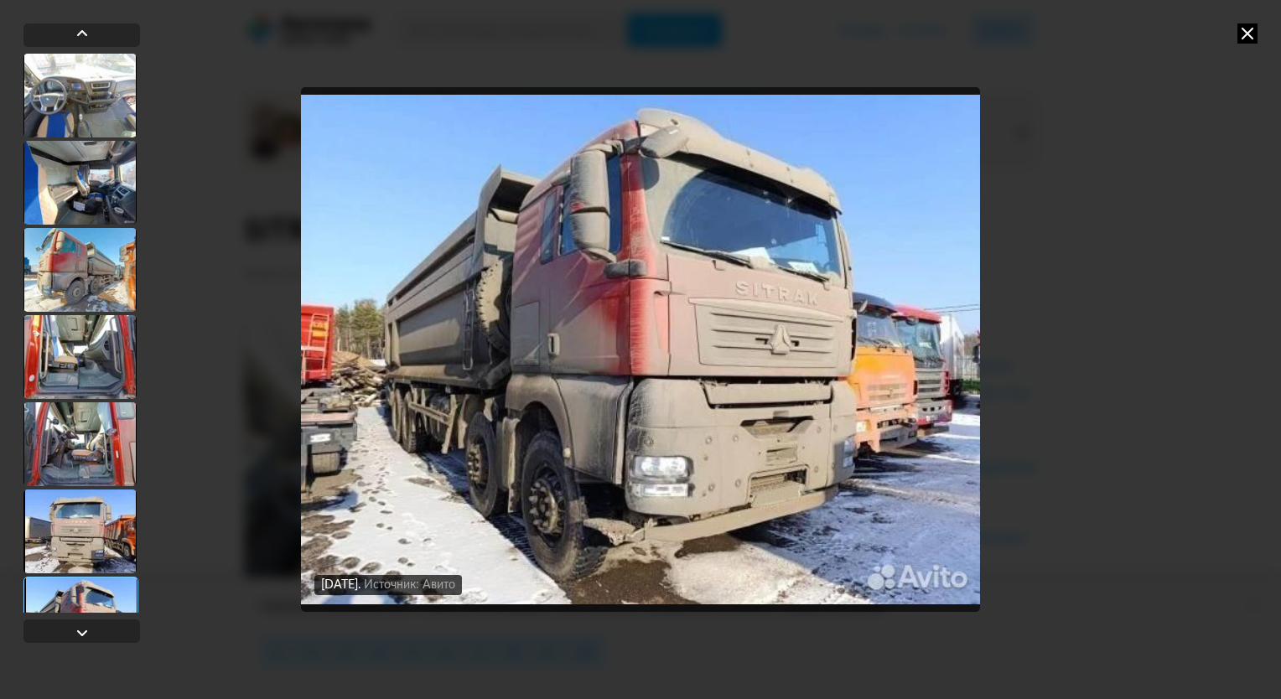
click at [1247, 24] on icon at bounding box center [1247, 33] width 20 height 20
